Goal: Check status: Check status

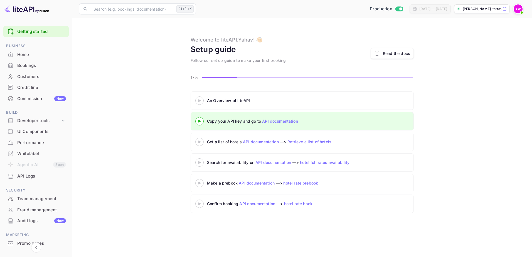
click at [21, 65] on div "Bookings" at bounding box center [41, 65] width 49 height 6
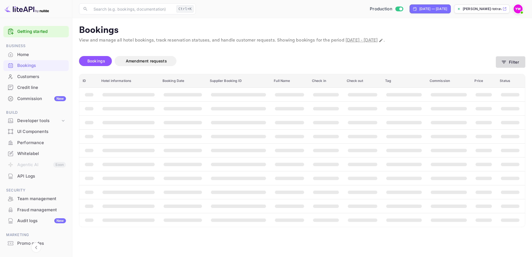
click at [515, 61] on button "Filter" at bounding box center [511, 61] width 30 height 11
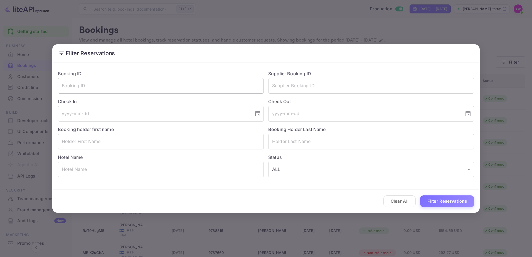
click at [204, 87] on input "text" at bounding box center [161, 86] width 206 height 16
paste input "036xH9UdD"
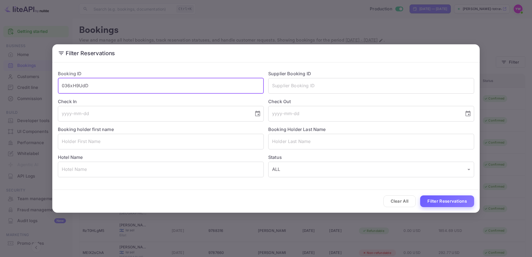
type input "036xH9UdD"
click at [441, 202] on button "Filter Reservations" at bounding box center [447, 201] width 54 height 12
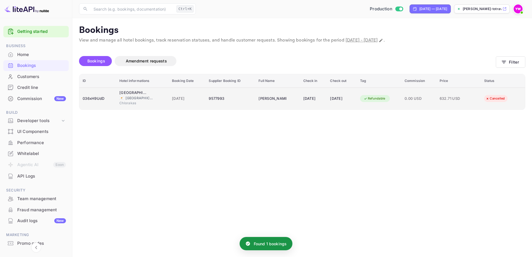
click at [379, 100] on div "Refundable" at bounding box center [374, 98] width 29 height 7
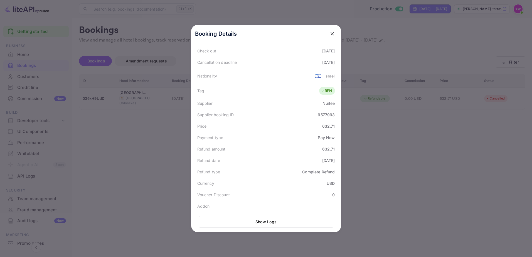
scroll to position [137, 0]
